Goal: Obtain resource: Download file/media

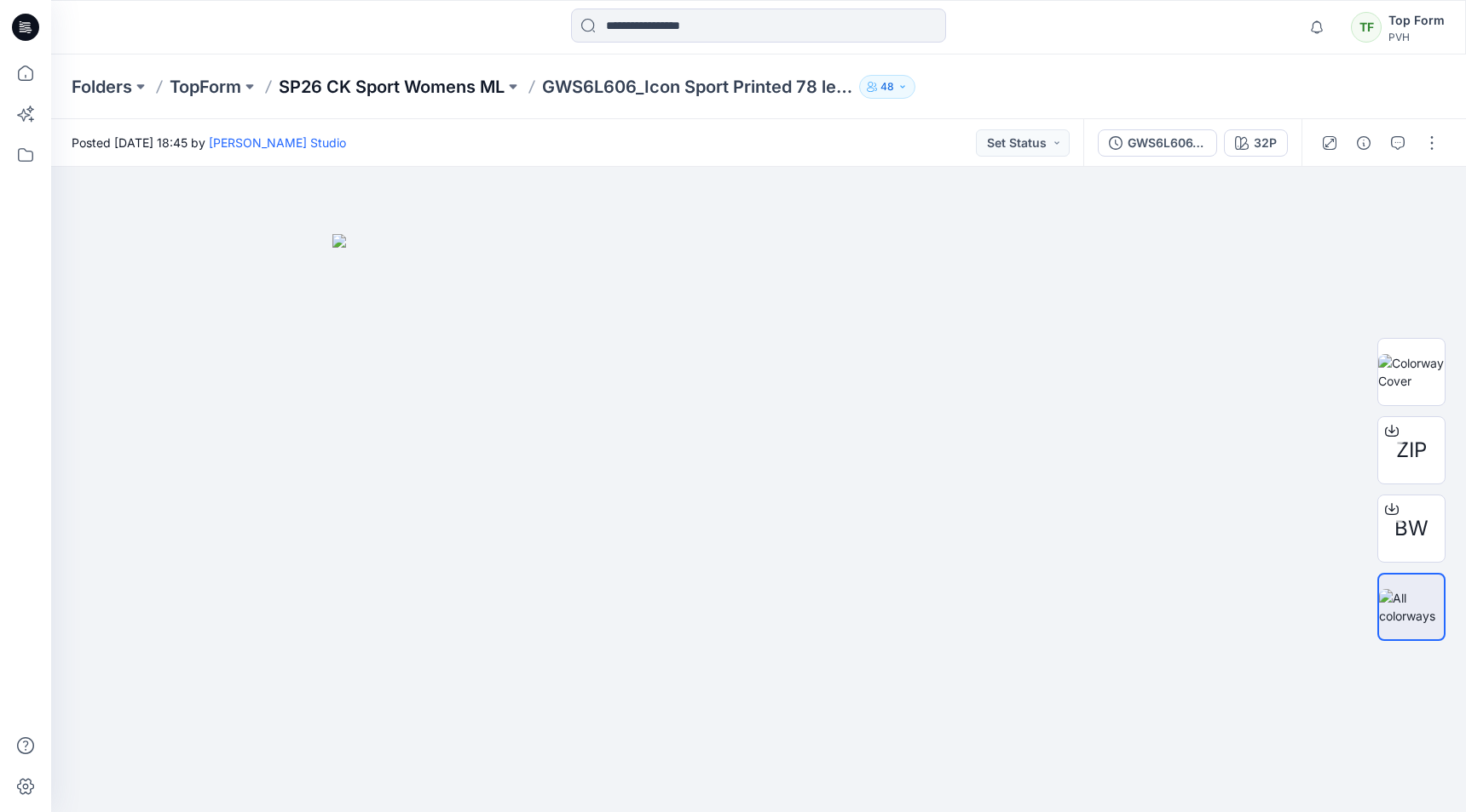
click at [472, 90] on p "SP26 CK Sport Womens ML" at bounding box center [392, 86] width 226 height 24
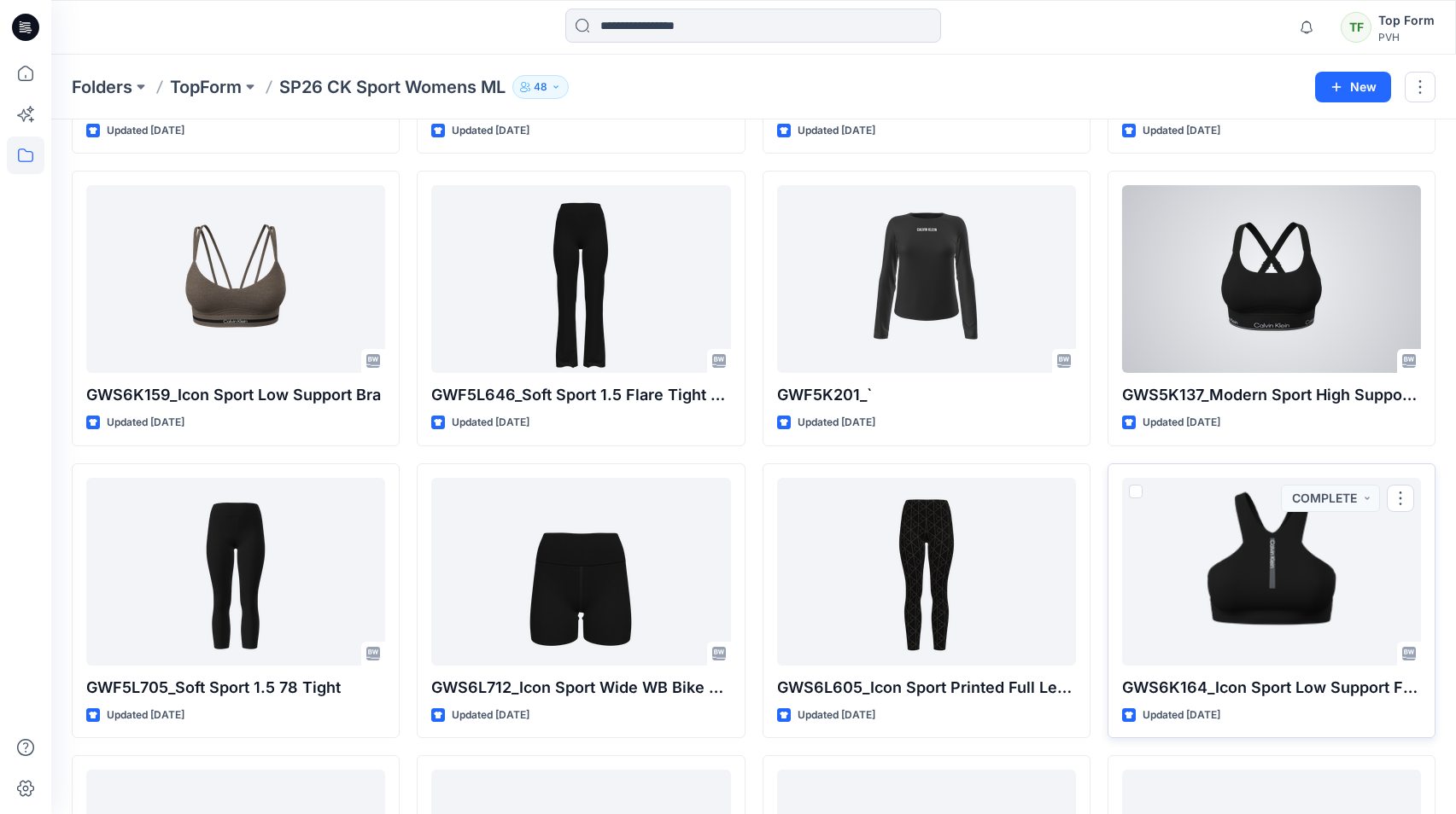
scroll to position [1133, 0]
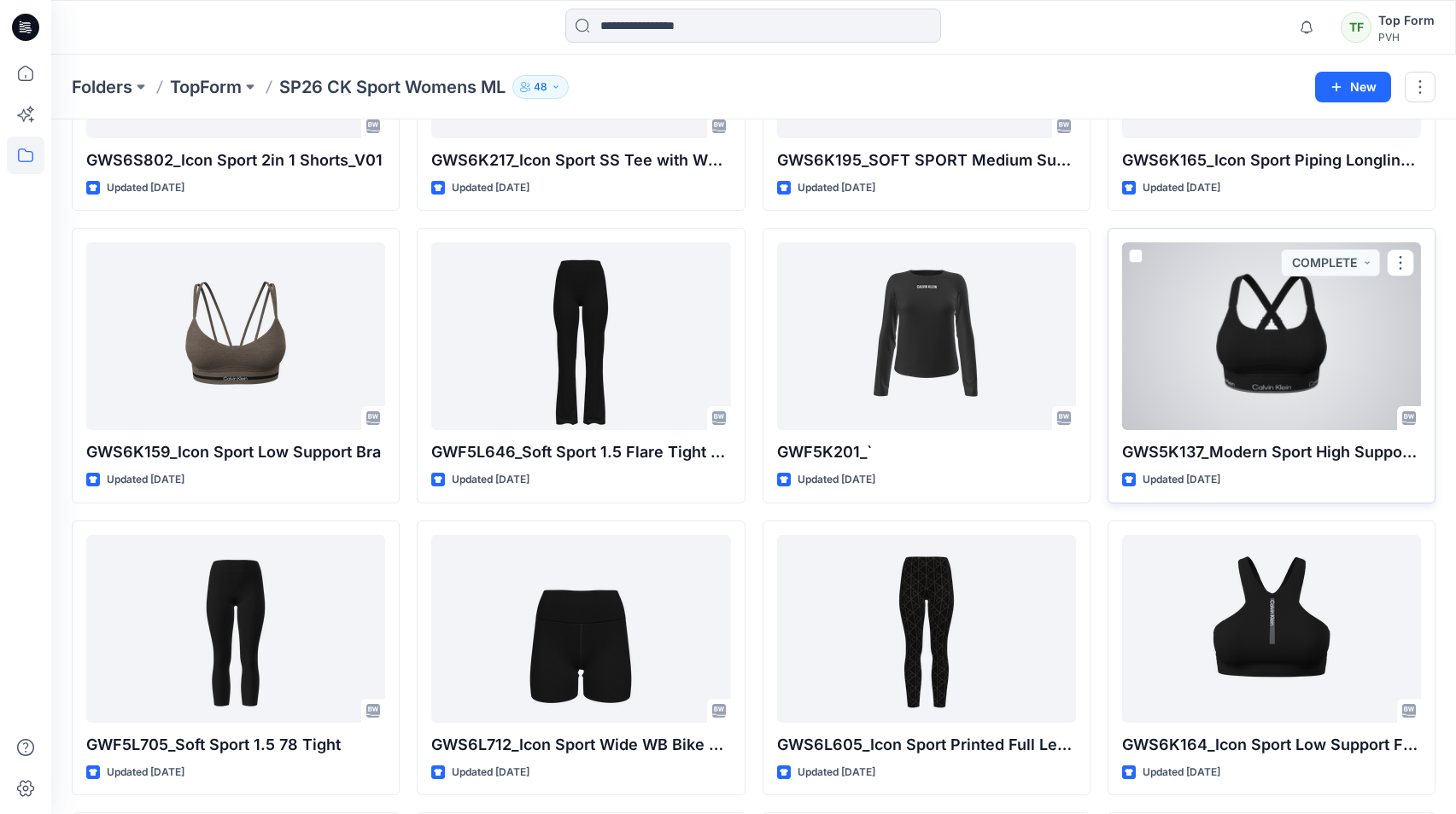
click at [1249, 403] on div at bounding box center [1271, 336] width 299 height 188
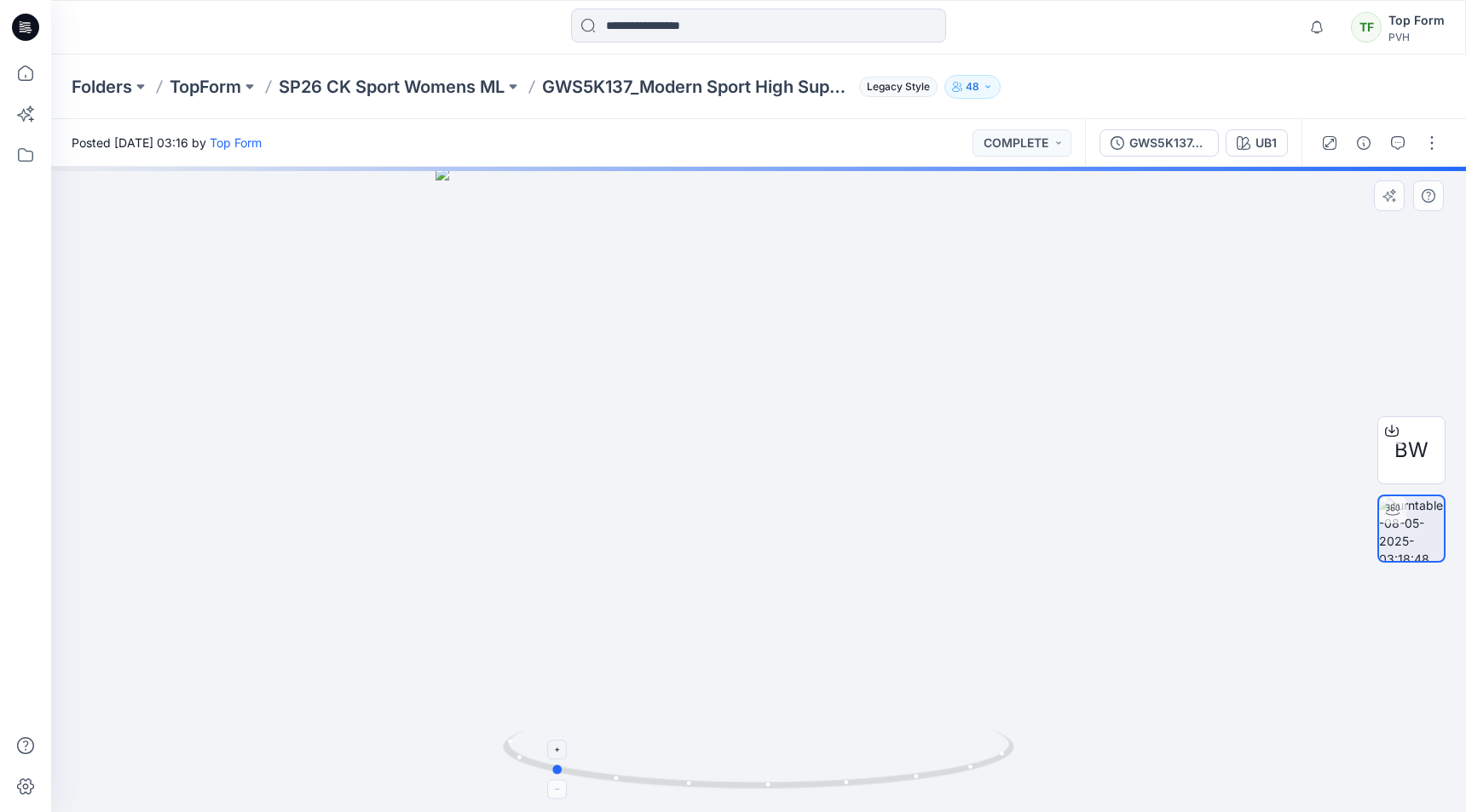
drag, startPoint x: 920, startPoint y: 781, endPoint x: 663, endPoint y: 764, distance: 257.6
click at [664, 765] on icon at bounding box center [759, 761] width 515 height 64
drag, startPoint x: 854, startPoint y: 785, endPoint x: 1038, endPoint y: 763, distance: 185.3
click at [1038, 763] on div at bounding box center [759, 489] width 1415 height 645
click at [1415, 460] on span "BW" at bounding box center [1411, 450] width 34 height 30
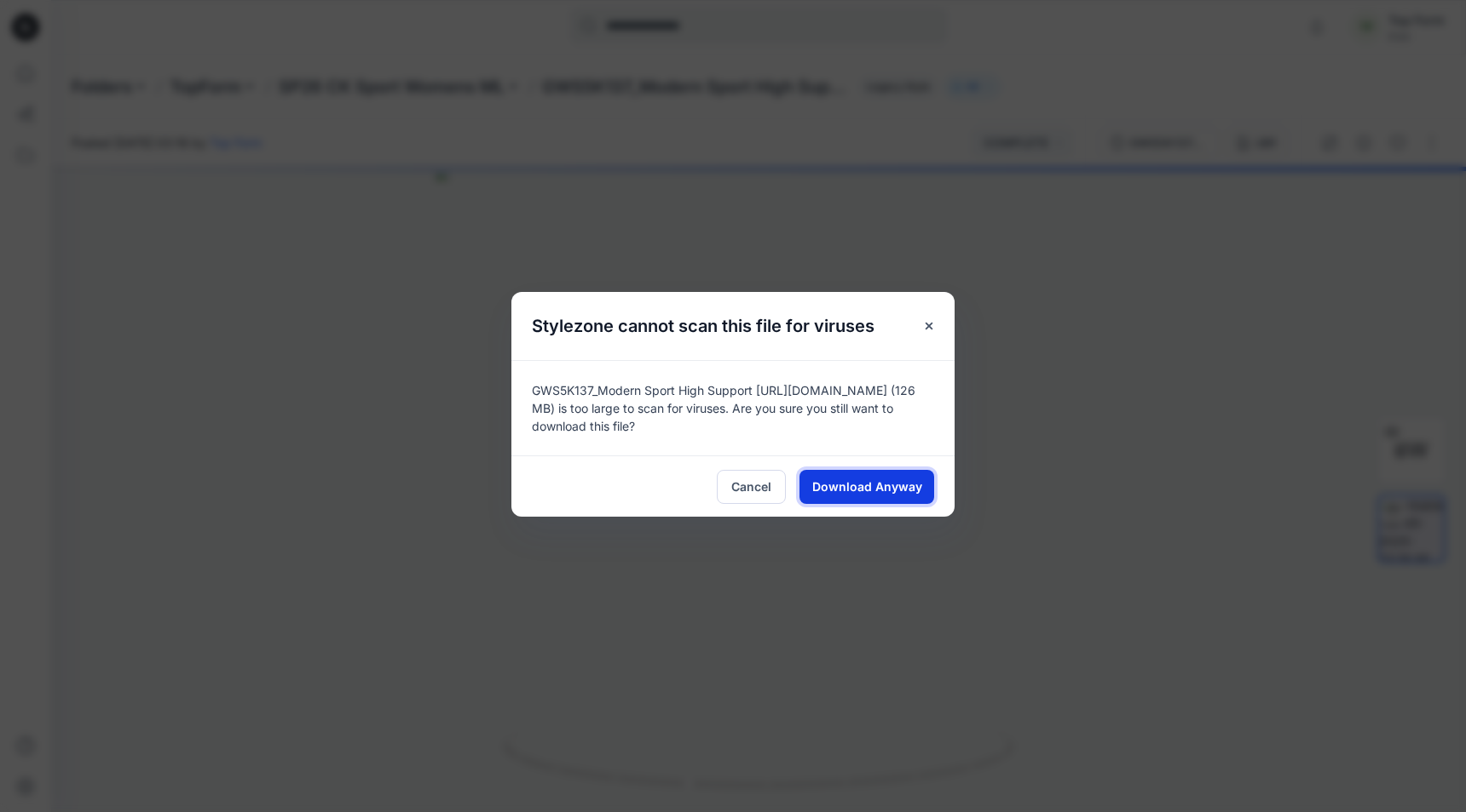
click at [884, 474] on button "Download Anyway" at bounding box center [866, 486] width 134 height 34
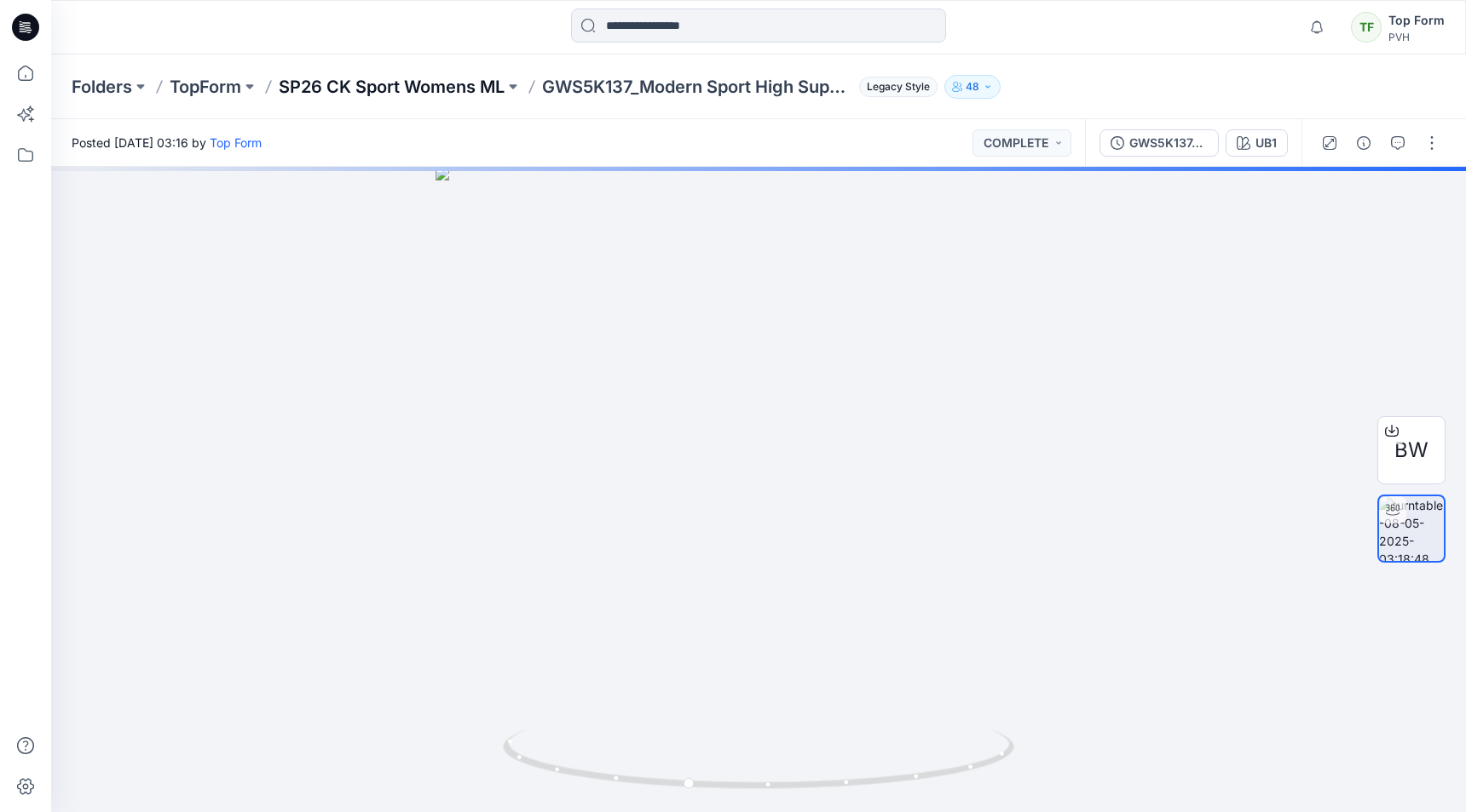
click at [470, 96] on p "SP26 CK Sport Womens ML" at bounding box center [392, 86] width 226 height 24
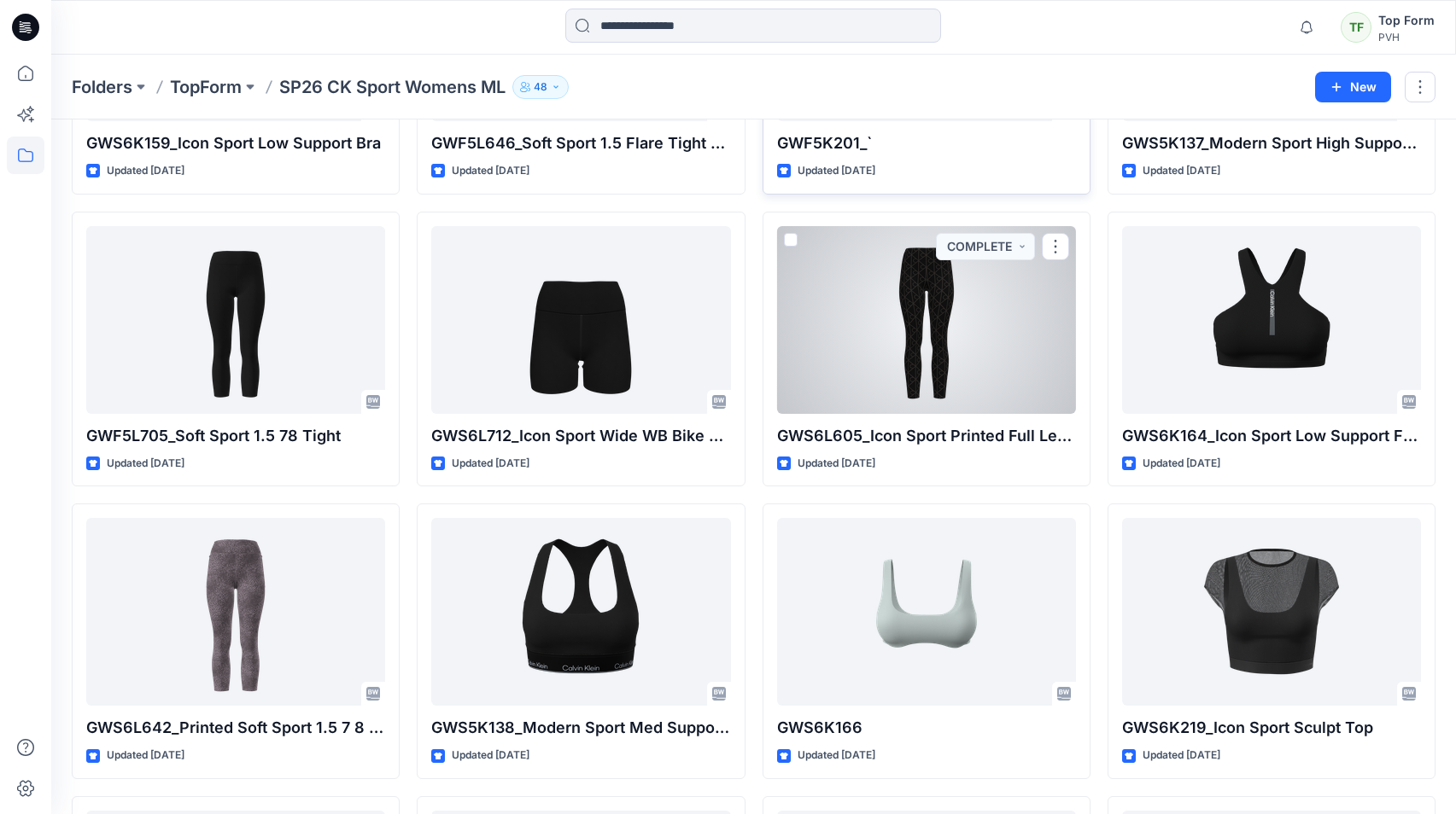
scroll to position [1451, 0]
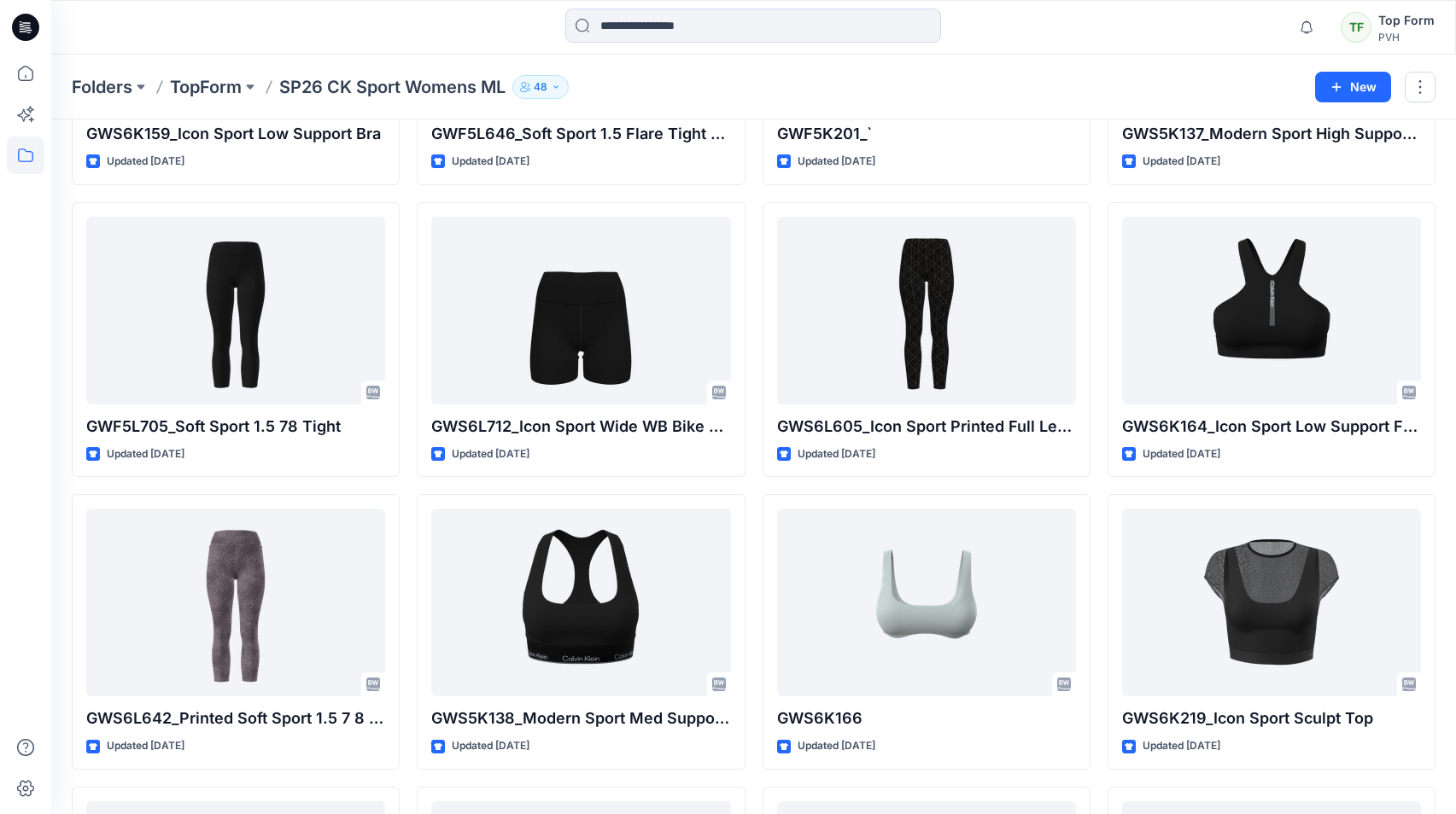
click at [757, 496] on div "GWS6K349_Icon Sport Piping Bra Updated [DATE] GWS6L606_Icon Sport Printed 78 le…" at bounding box center [753, 632] width 1364 height 3785
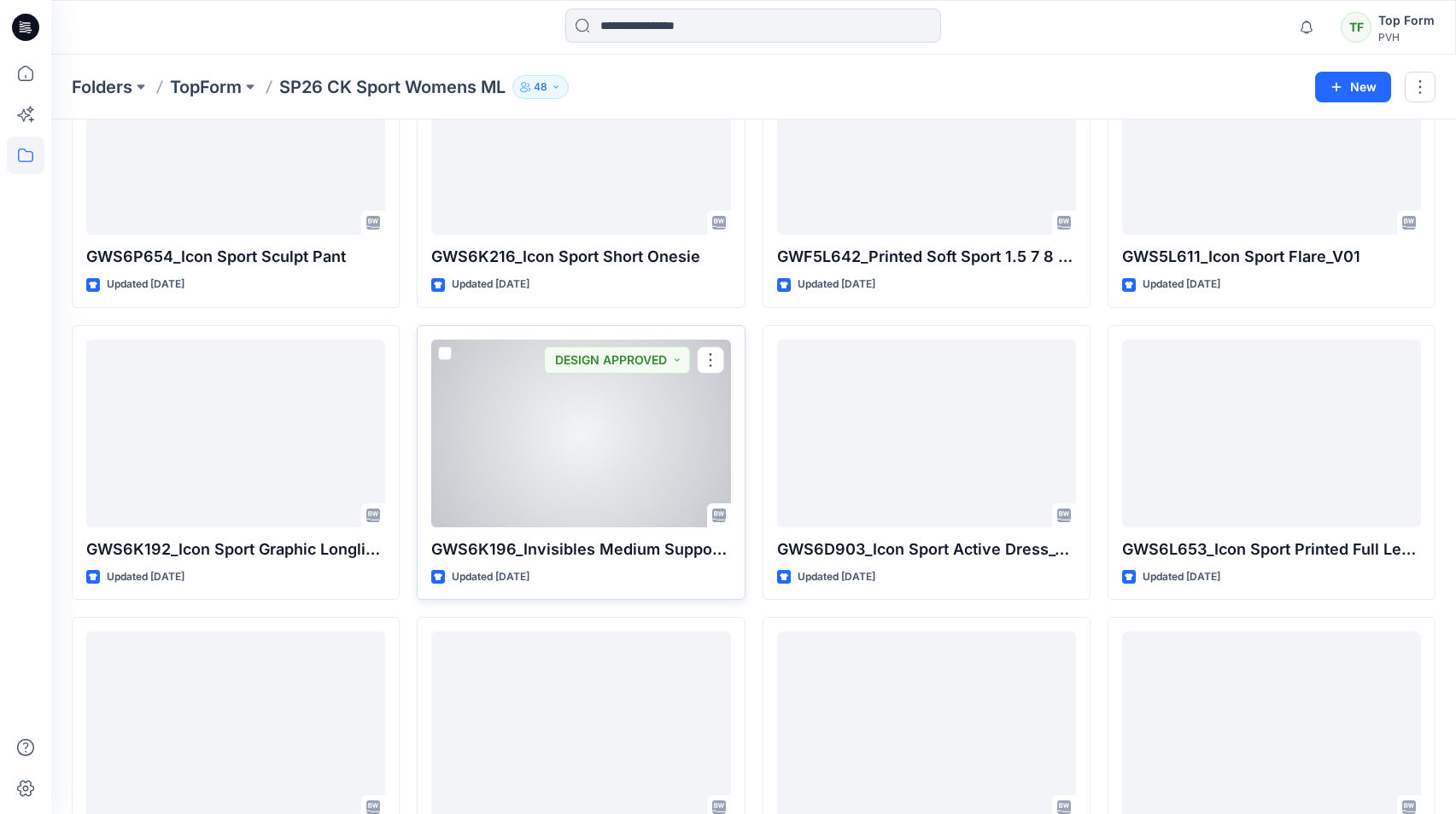
scroll to position [2561, 0]
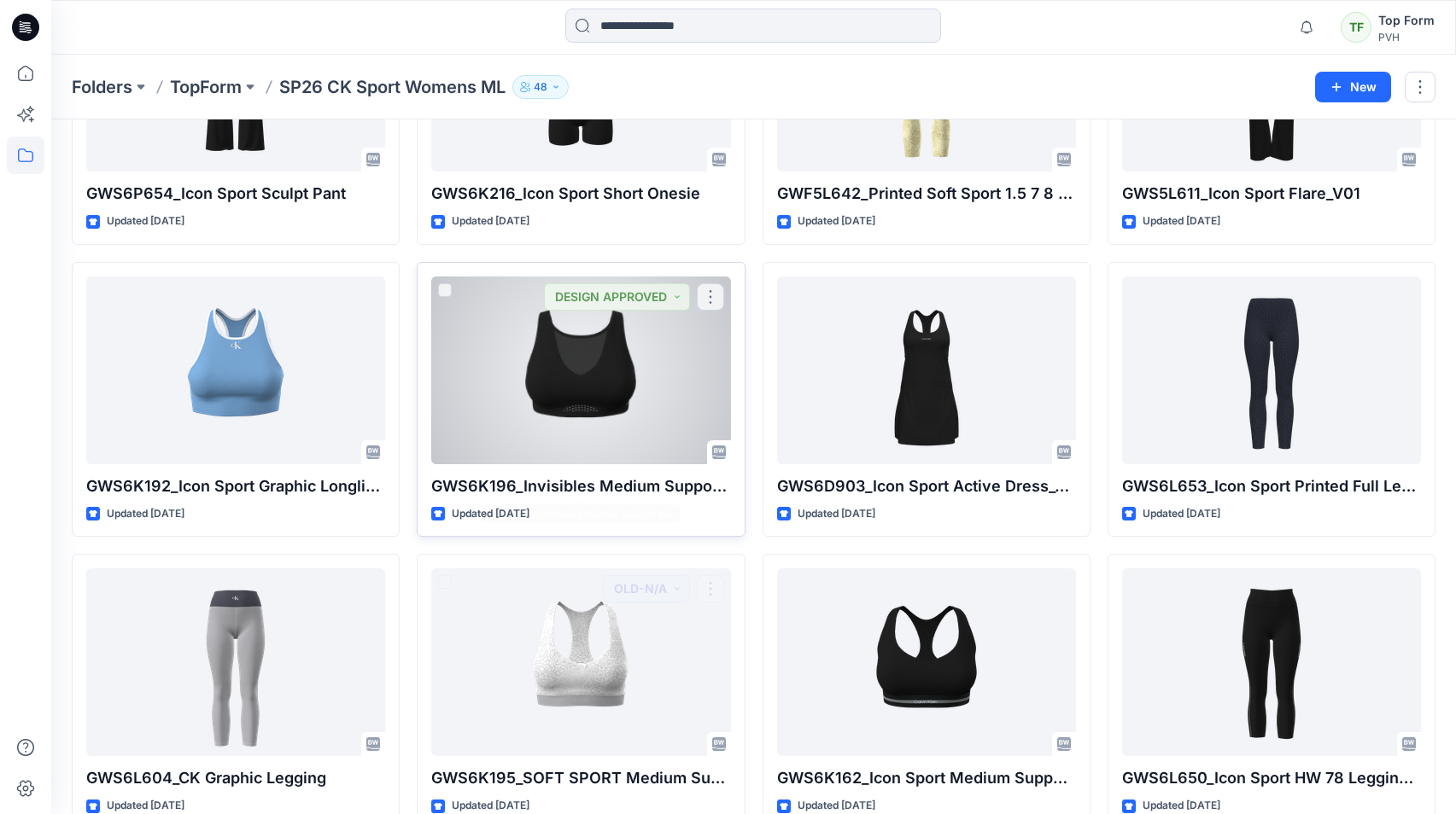
click at [657, 399] on div at bounding box center [581, 370] width 299 height 188
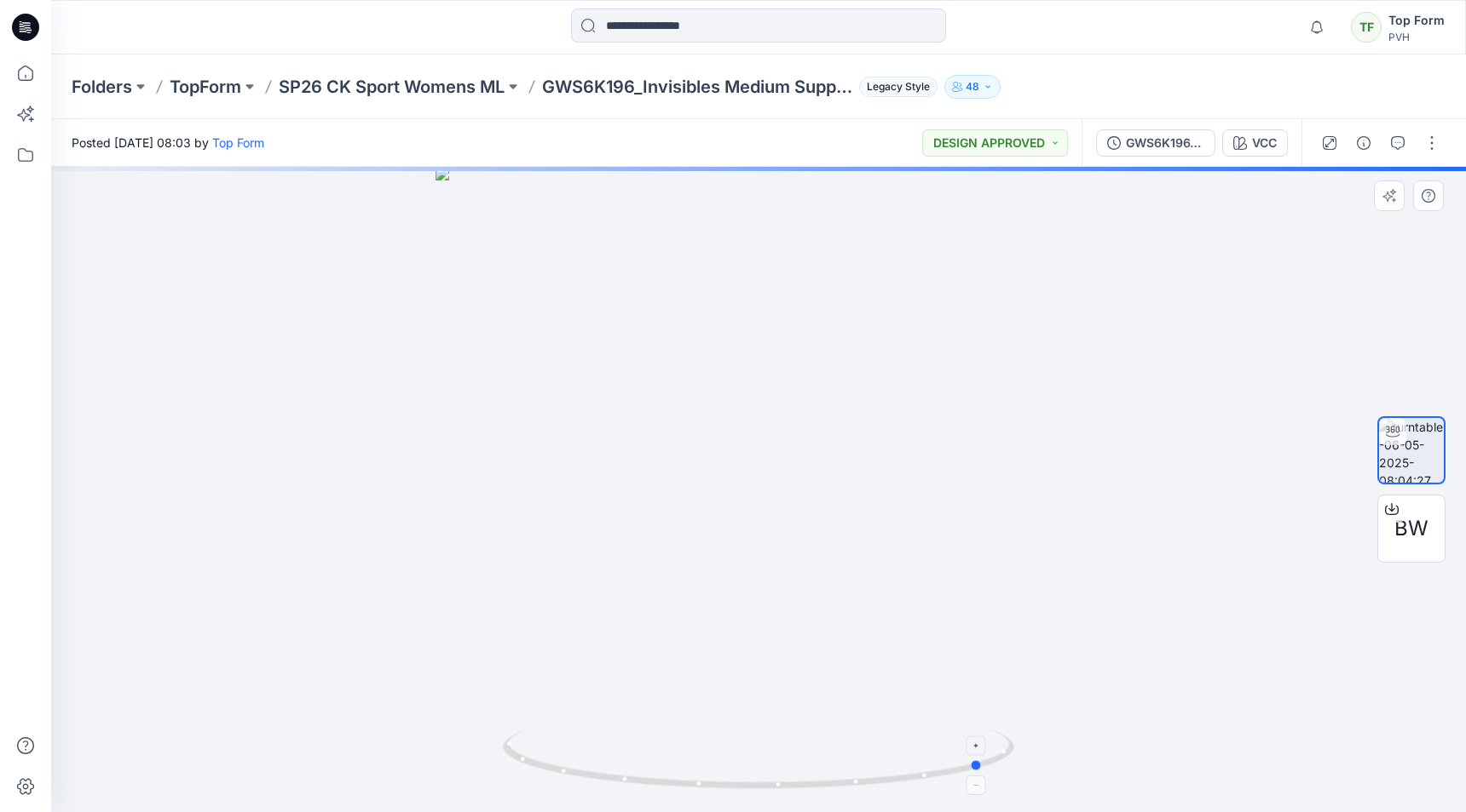
drag, startPoint x: 884, startPoint y: 787, endPoint x: 599, endPoint y: 746, distance: 287.9
click at [599, 746] on icon at bounding box center [759, 761] width 515 height 64
drag, startPoint x: 811, startPoint y: 787, endPoint x: 812, endPoint y: 799, distance: 12.0
click at [812, 799] on div at bounding box center [759, 489] width 1415 height 645
drag, startPoint x: 735, startPoint y: 657, endPoint x: 824, endPoint y: 642, distance: 90.3
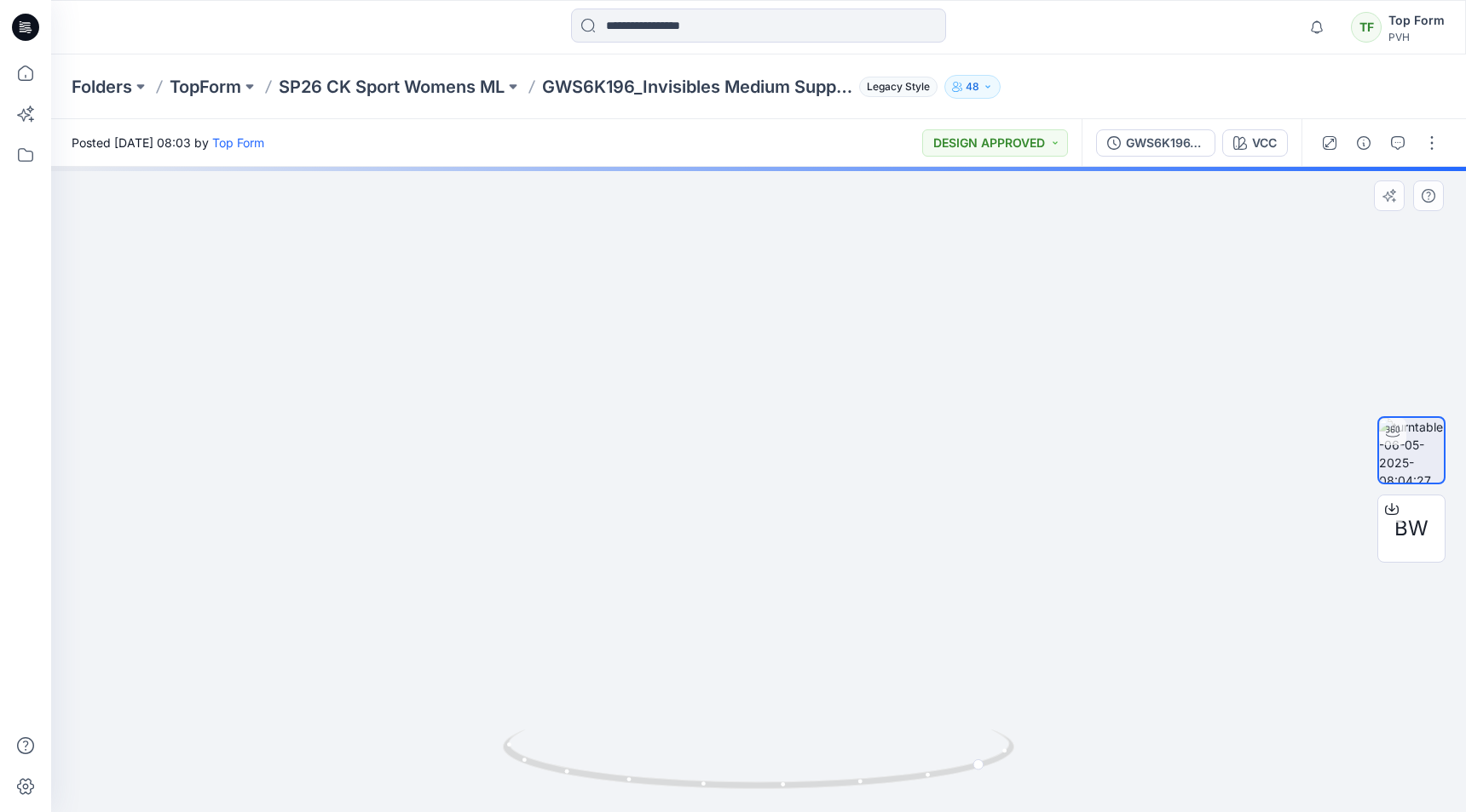
click at [824, 642] on img at bounding box center [777, 281] width 1453 height 1062
drag, startPoint x: 586, startPoint y: 777, endPoint x: 760, endPoint y: 781, distance: 174.0
click at [760, 781] on icon at bounding box center [759, 761] width 515 height 64
click at [469, 100] on div "Folders TopForm SP26 CK Sport Womens ML GWS6K196_Invisibles Medium Support Bra …" at bounding box center [759, 87] width 1415 height 65
click at [459, 87] on p "SP26 CK Sport Womens ML" at bounding box center [392, 86] width 226 height 24
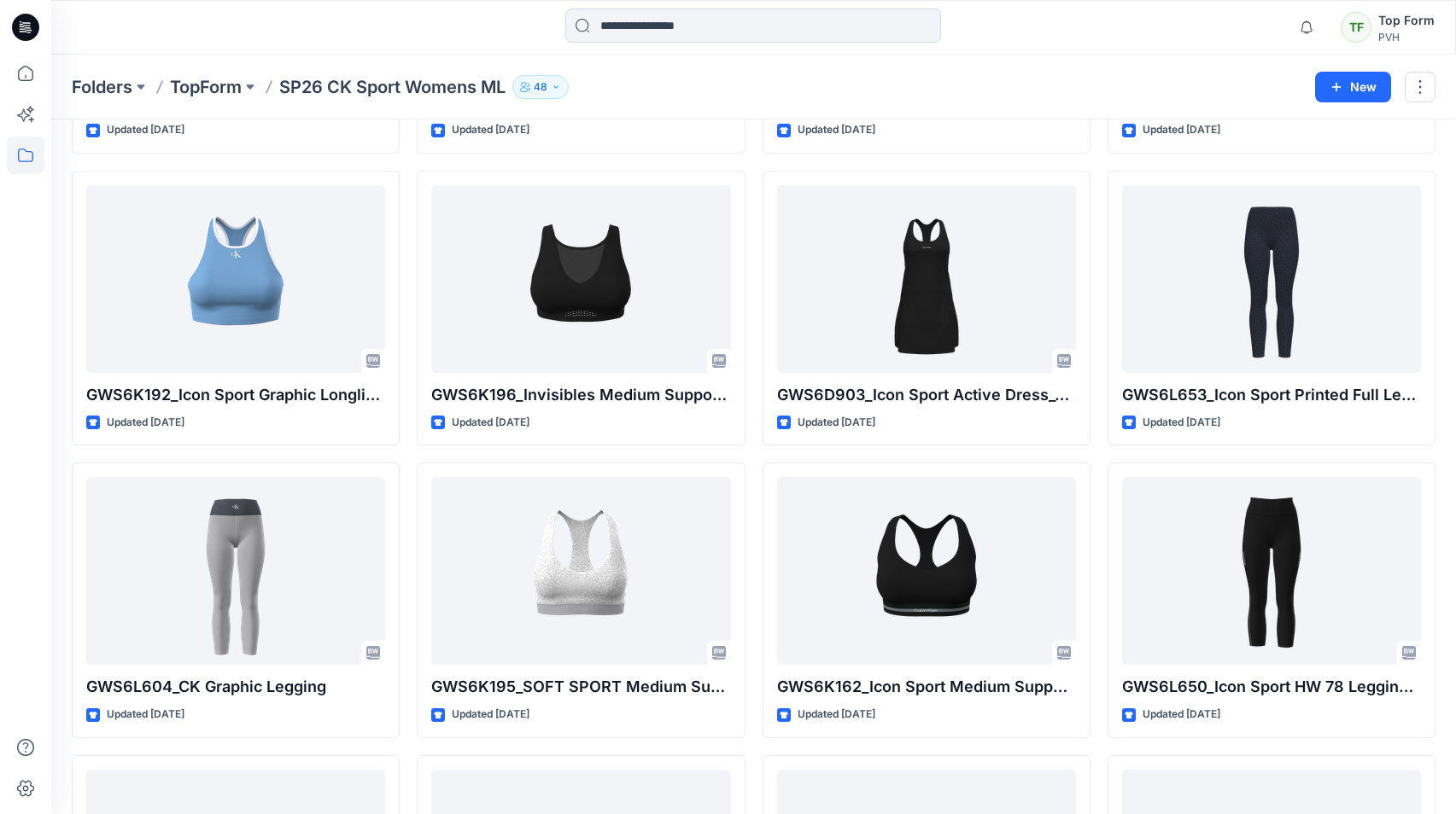
scroll to position [2670, 0]
